Goal: Transaction & Acquisition: Purchase product/service

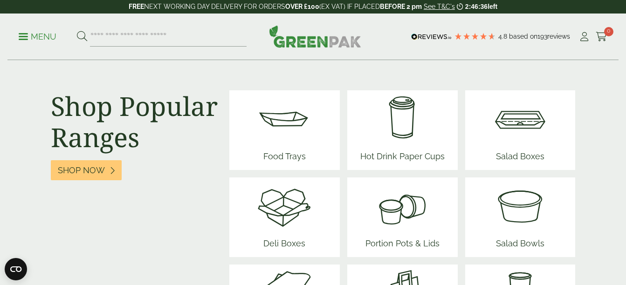
scroll to position [1208, 0]
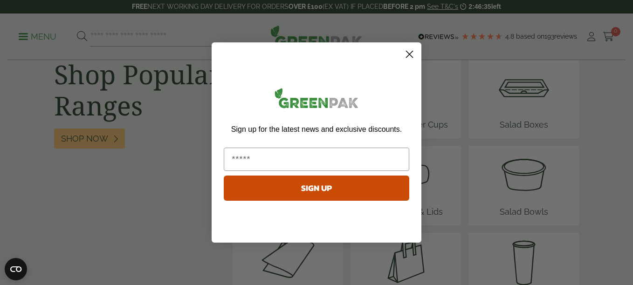
click at [622, 156] on html "4.8 Based on 193 reviews FREE NEXT WORKING DAY DELIVERY - See T&C's 2:46:35 lef…" at bounding box center [316, 63] width 633 height 2543
click at [412, 51] on icon "Close dialog" at bounding box center [410, 54] width 7 height 7
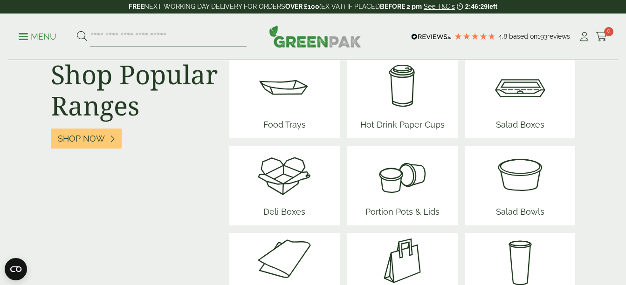
click at [516, 174] on img at bounding box center [520, 174] width 56 height 56
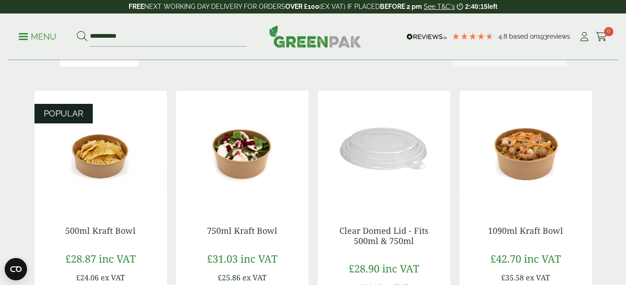
scroll to position [149, 0]
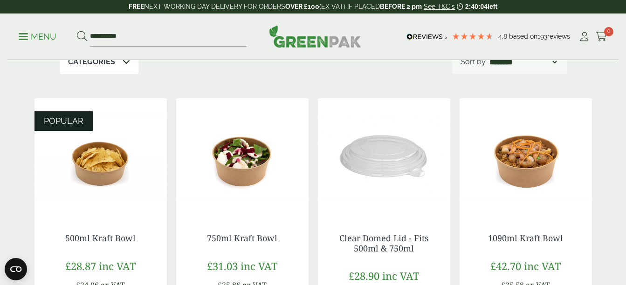
click at [512, 185] on img at bounding box center [526, 156] width 132 height 117
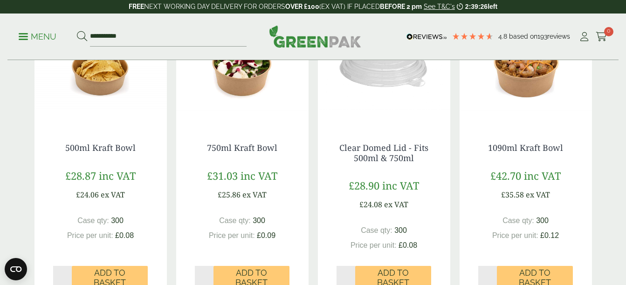
scroll to position [242, 0]
